Goal: Information Seeking & Learning: Find specific page/section

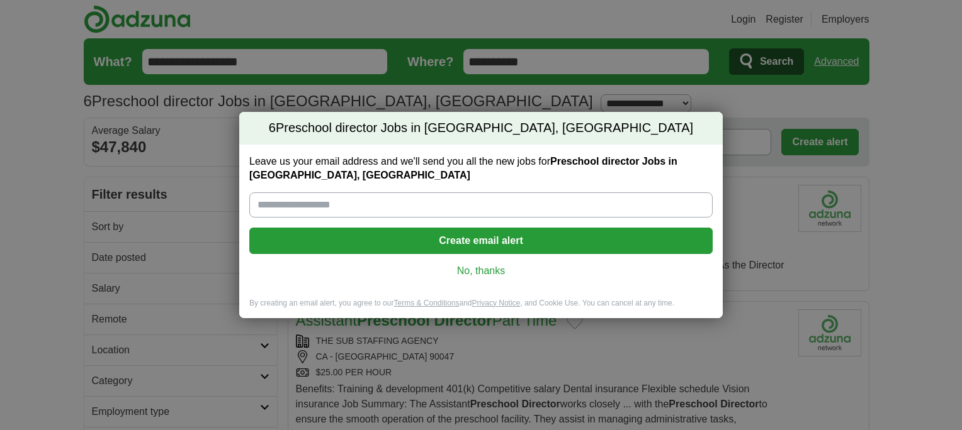
click at [751, 215] on div "6 Preschool director Jobs in Lennox, CA Leave us your email address and we'll s…" at bounding box center [481, 215] width 962 height 430
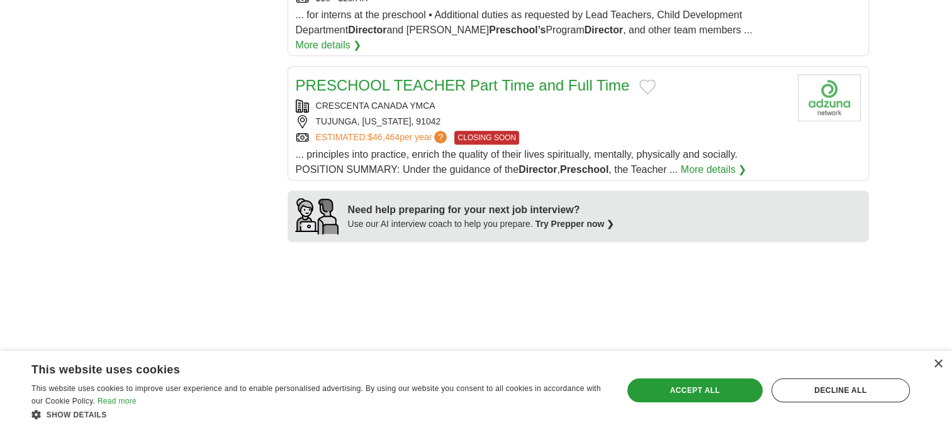
scroll to position [881, 0]
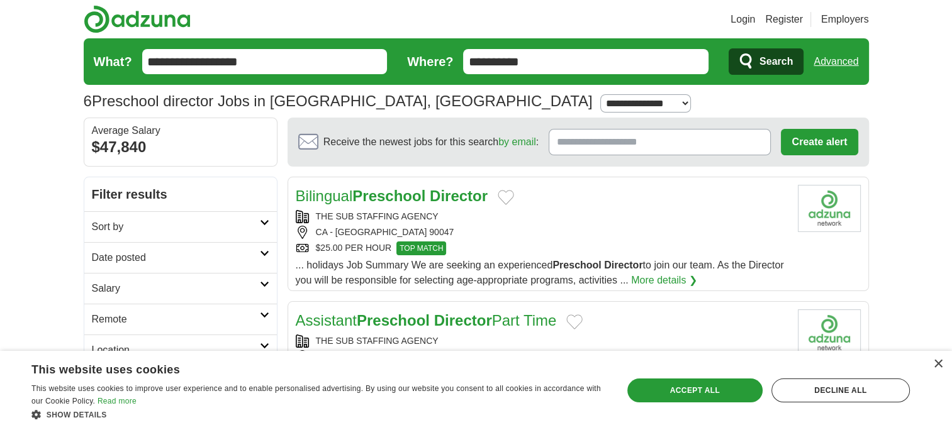
click at [367, 10] on header "Login Register Employers 6 Preschool director Jobs in [GEOGRAPHIC_DATA], [GEOGR…" at bounding box center [476, 59] width 785 height 118
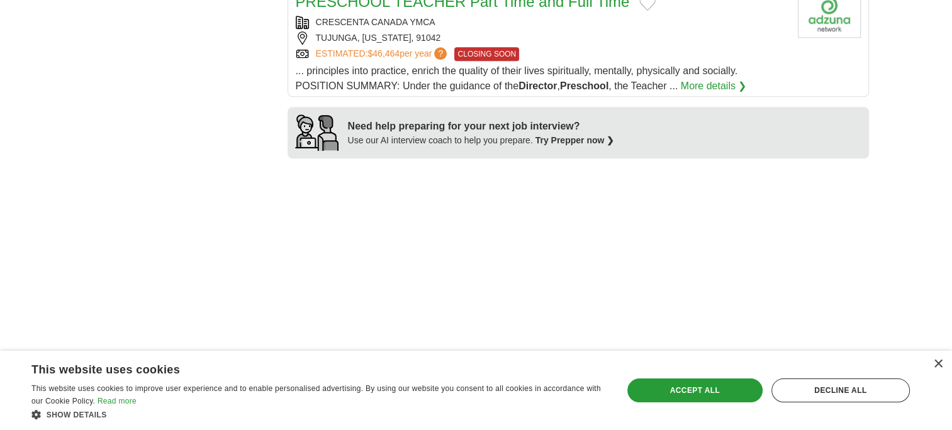
scroll to position [1007, 0]
